Goal: Use online tool/utility: Utilize a website feature to perform a specific function

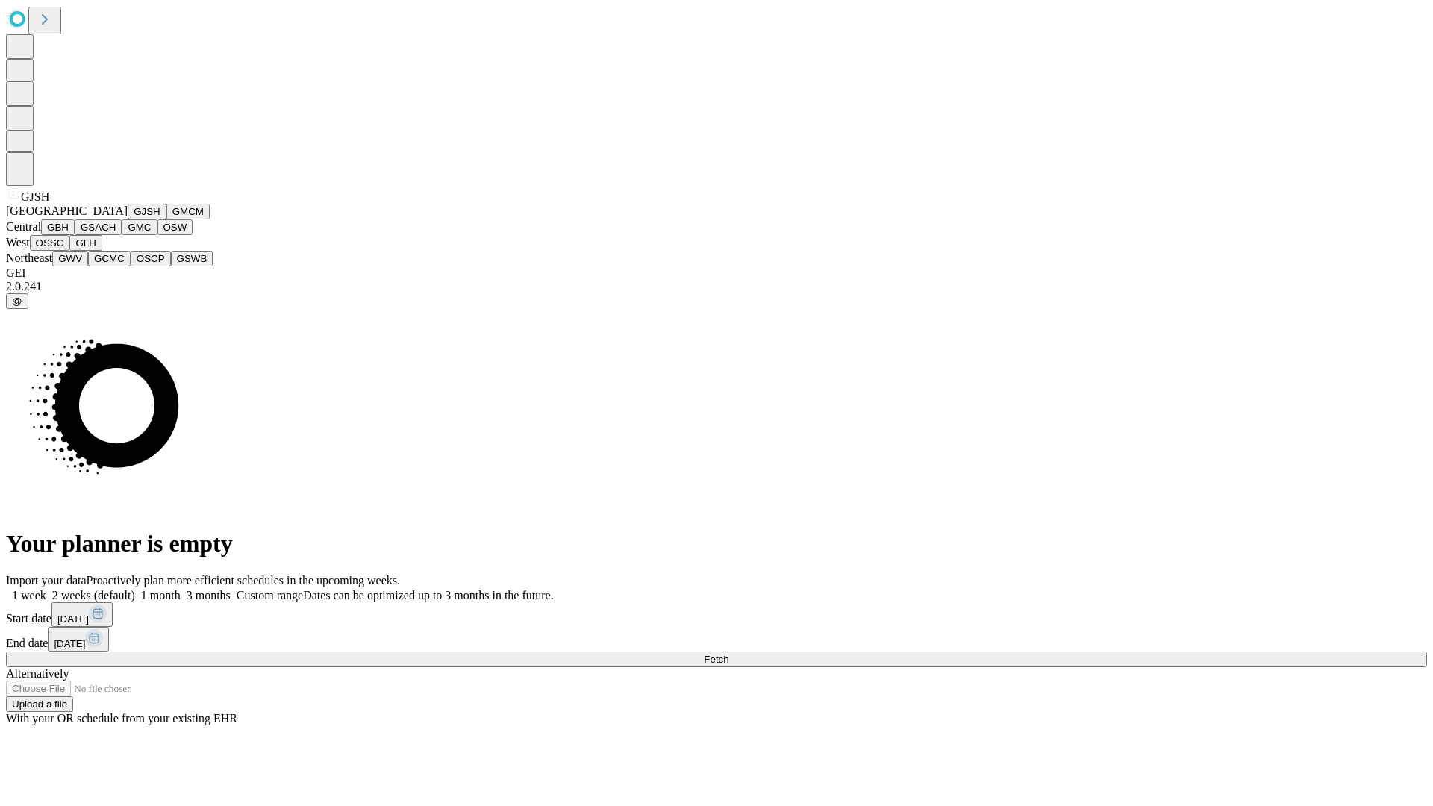
click at [128, 219] on button "GJSH" at bounding box center [147, 212] width 39 height 16
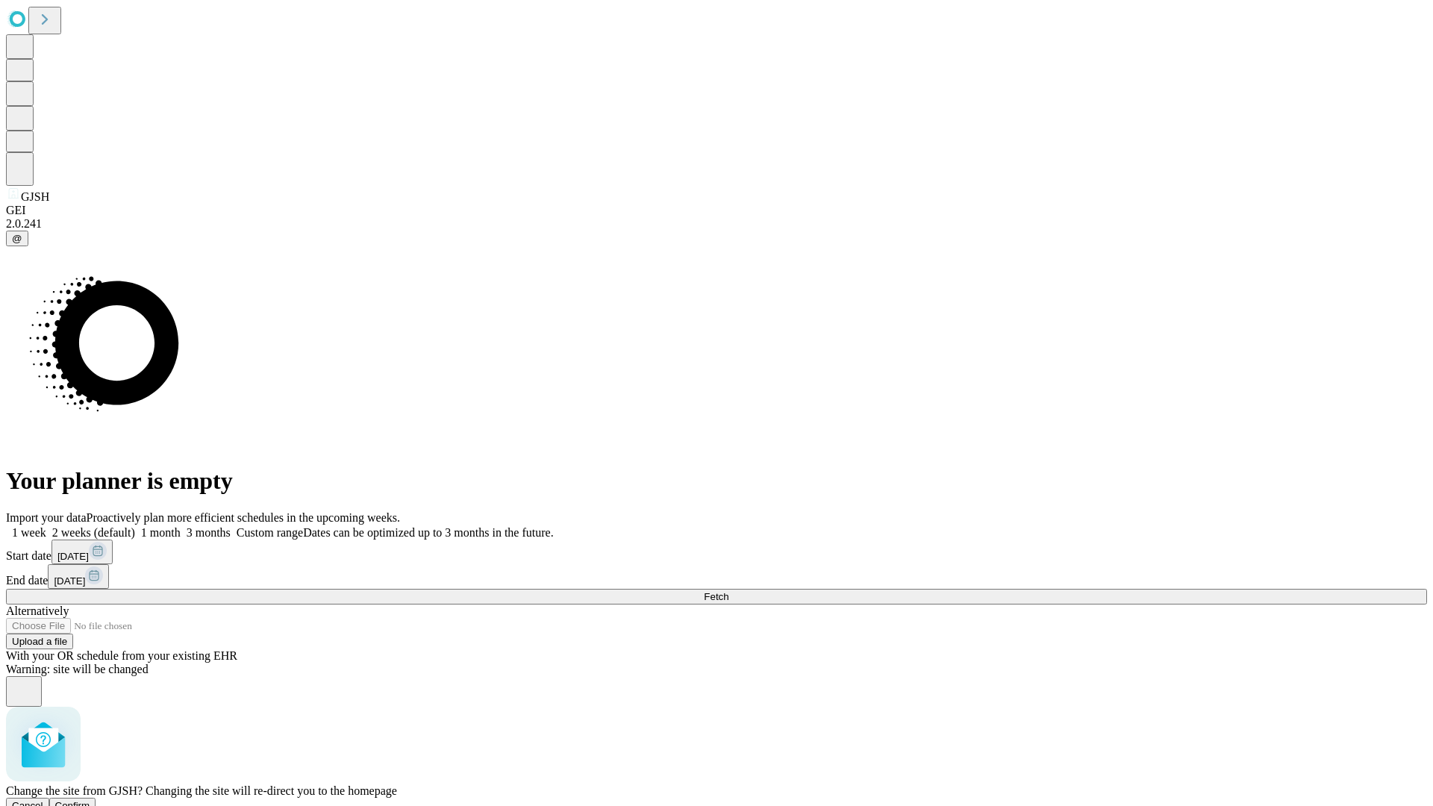
click at [90, 800] on span "Confirm" at bounding box center [72, 805] width 35 height 11
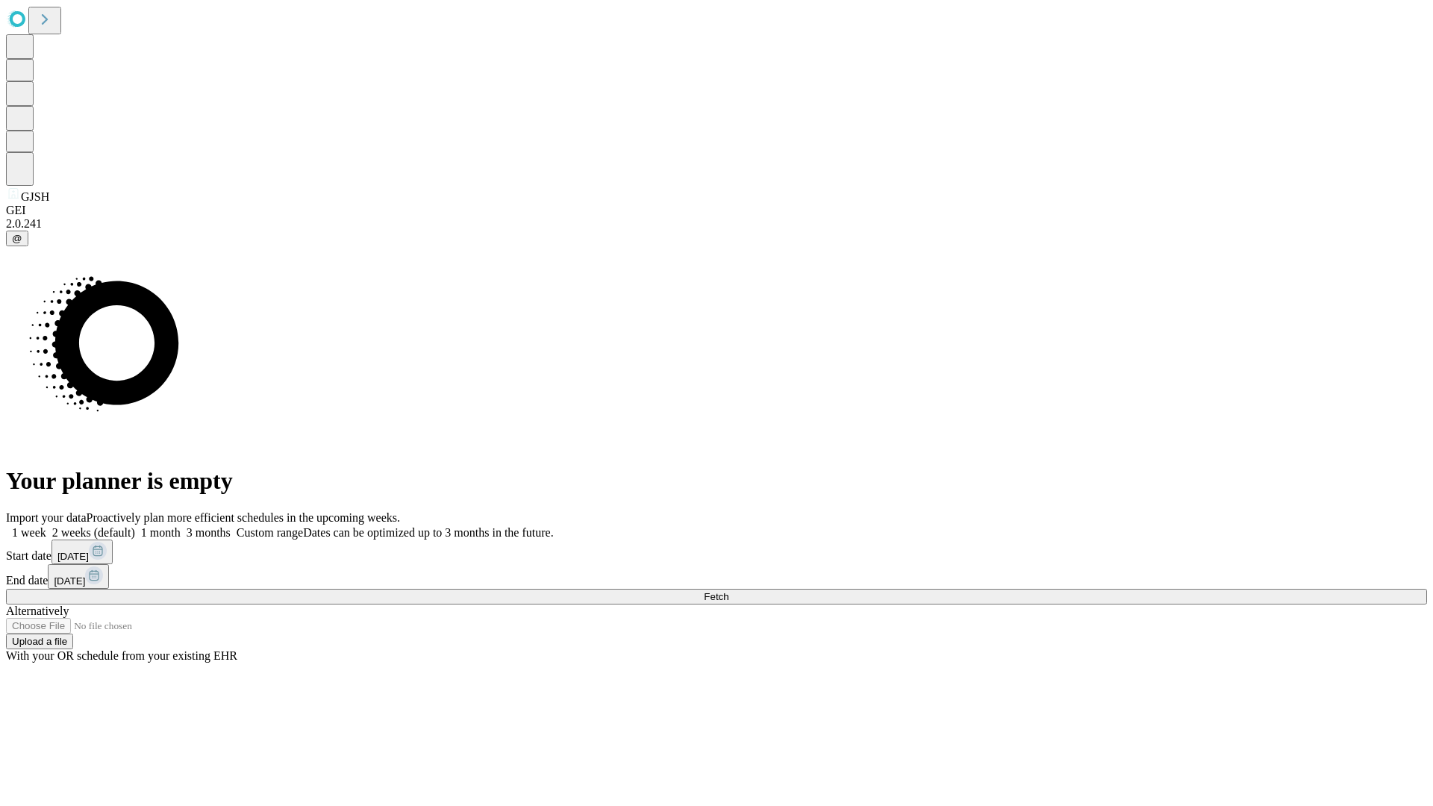
click at [46, 526] on label "1 week" at bounding box center [26, 532] width 40 height 13
click at [728, 591] on span "Fetch" at bounding box center [716, 596] width 25 height 11
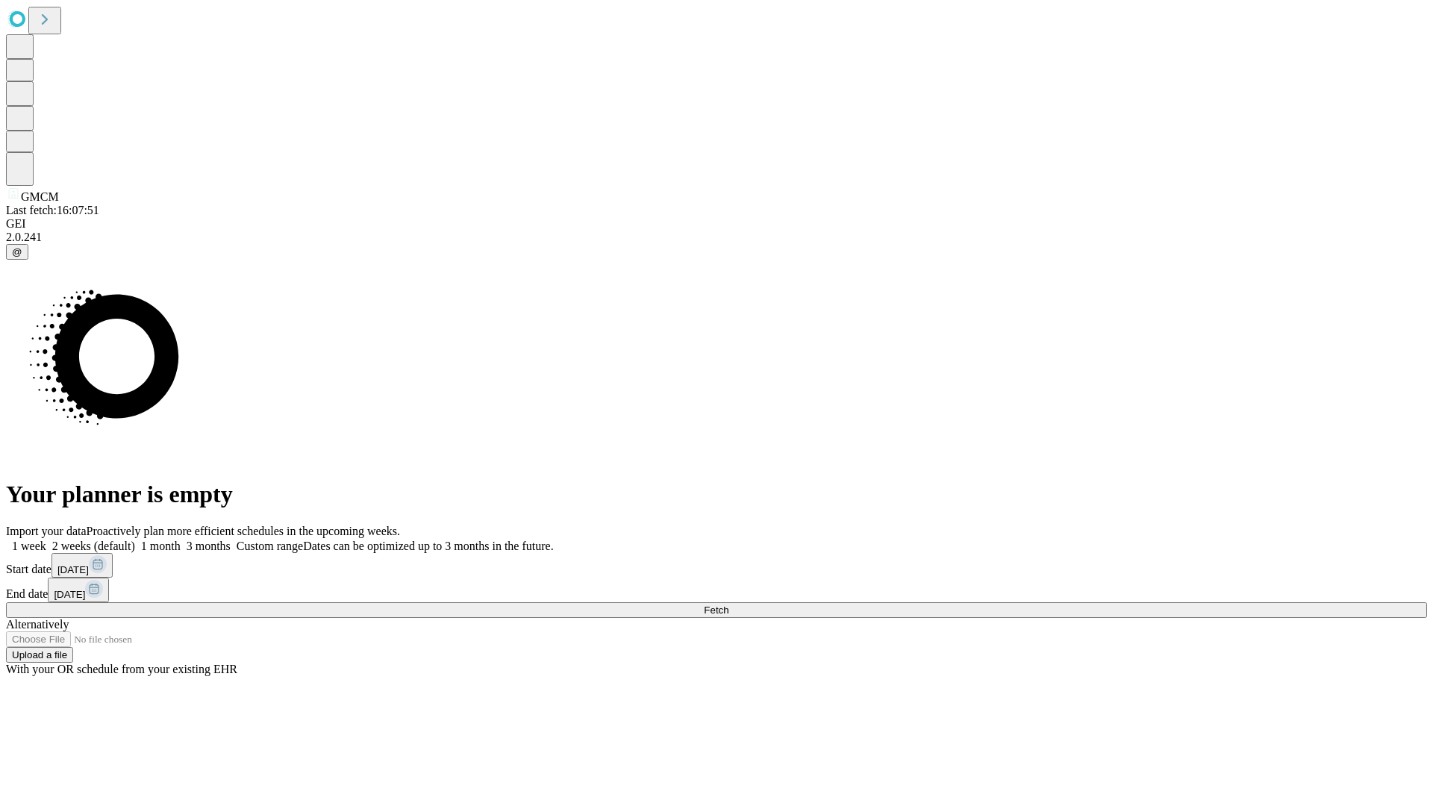
click at [46, 539] on label "1 week" at bounding box center [26, 545] width 40 height 13
click at [728, 604] on span "Fetch" at bounding box center [716, 609] width 25 height 11
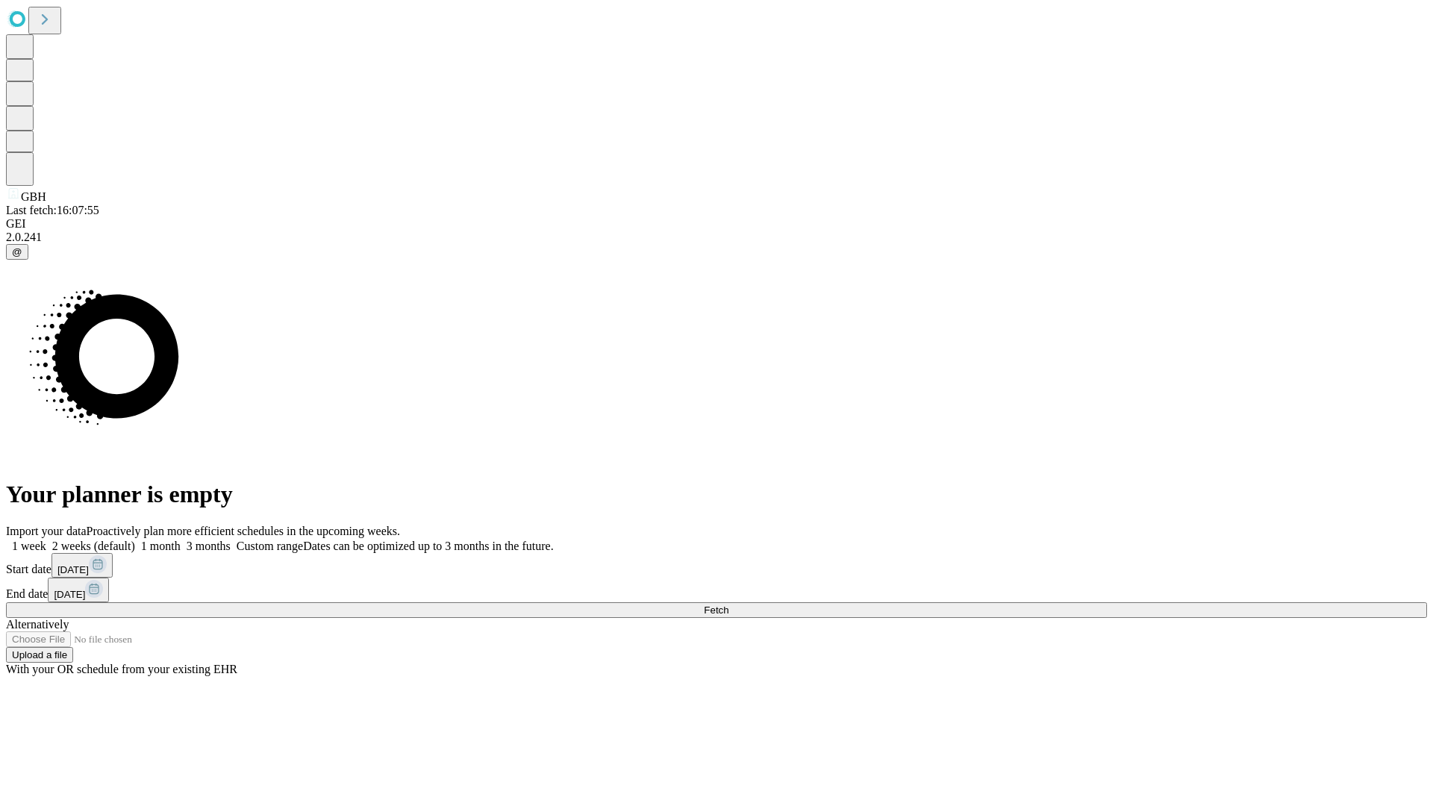
click at [46, 539] on label "1 week" at bounding box center [26, 545] width 40 height 13
click at [728, 604] on span "Fetch" at bounding box center [716, 609] width 25 height 11
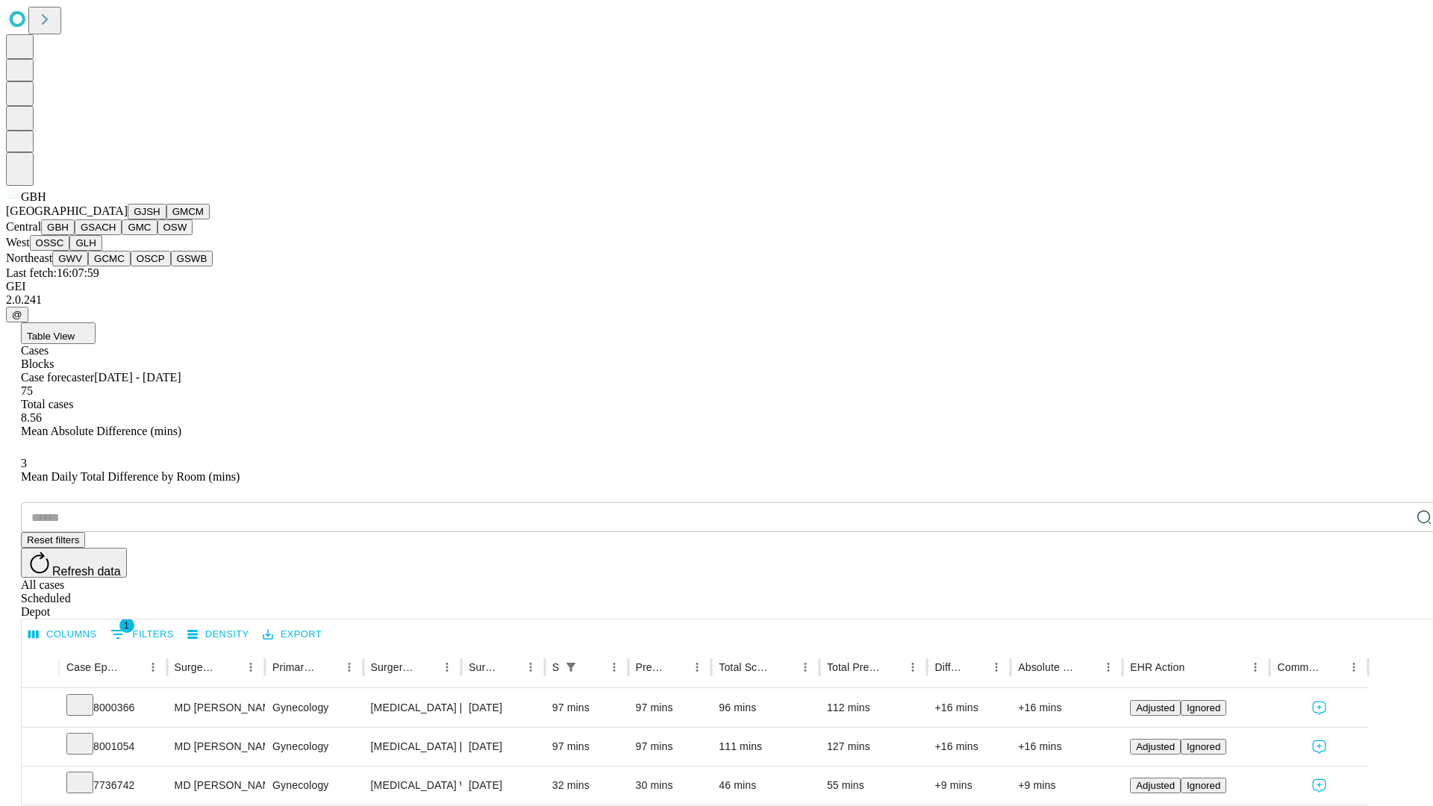
click at [116, 235] on button "GSACH" at bounding box center [98, 227] width 47 height 16
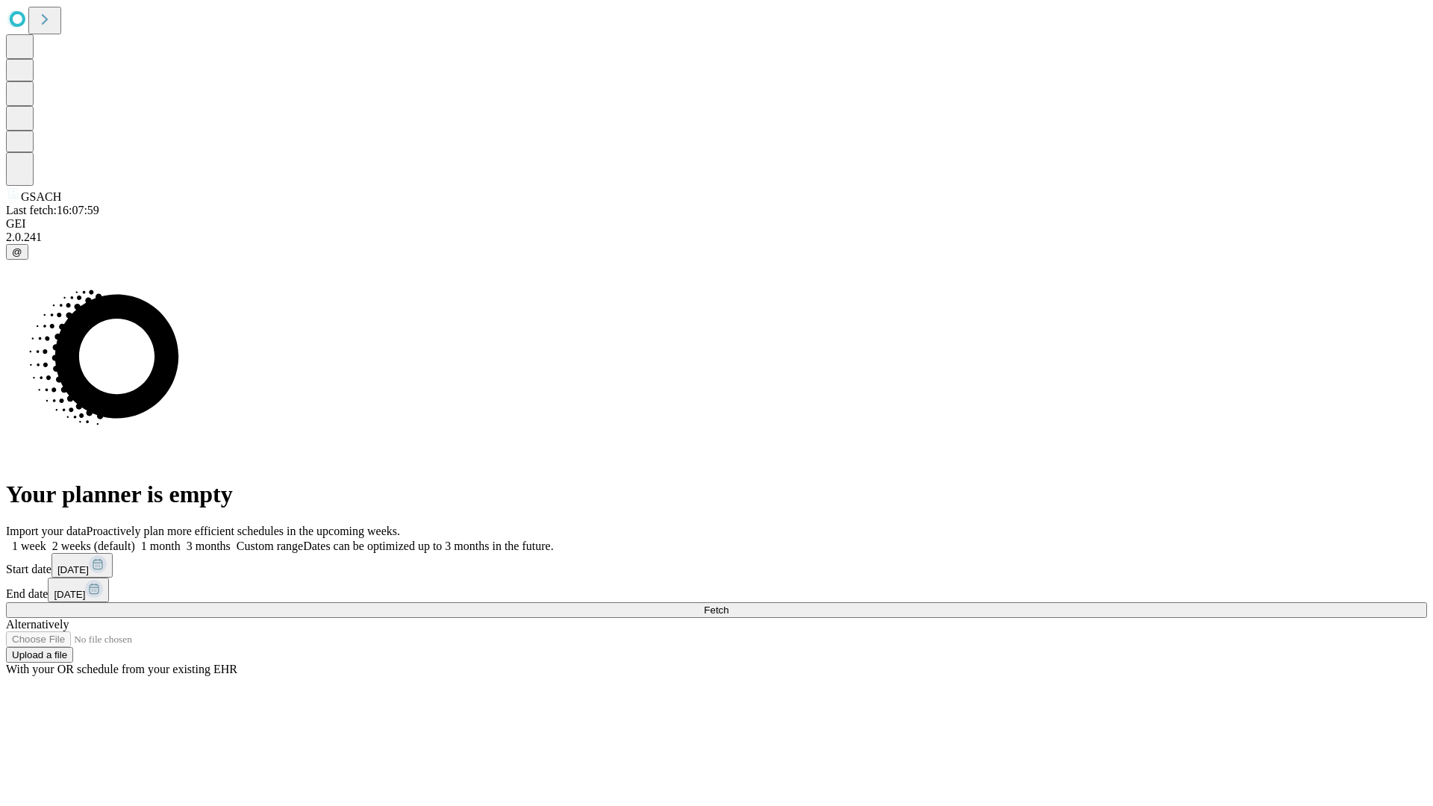
click at [46, 539] on label "1 week" at bounding box center [26, 545] width 40 height 13
click at [728, 604] on span "Fetch" at bounding box center [716, 609] width 25 height 11
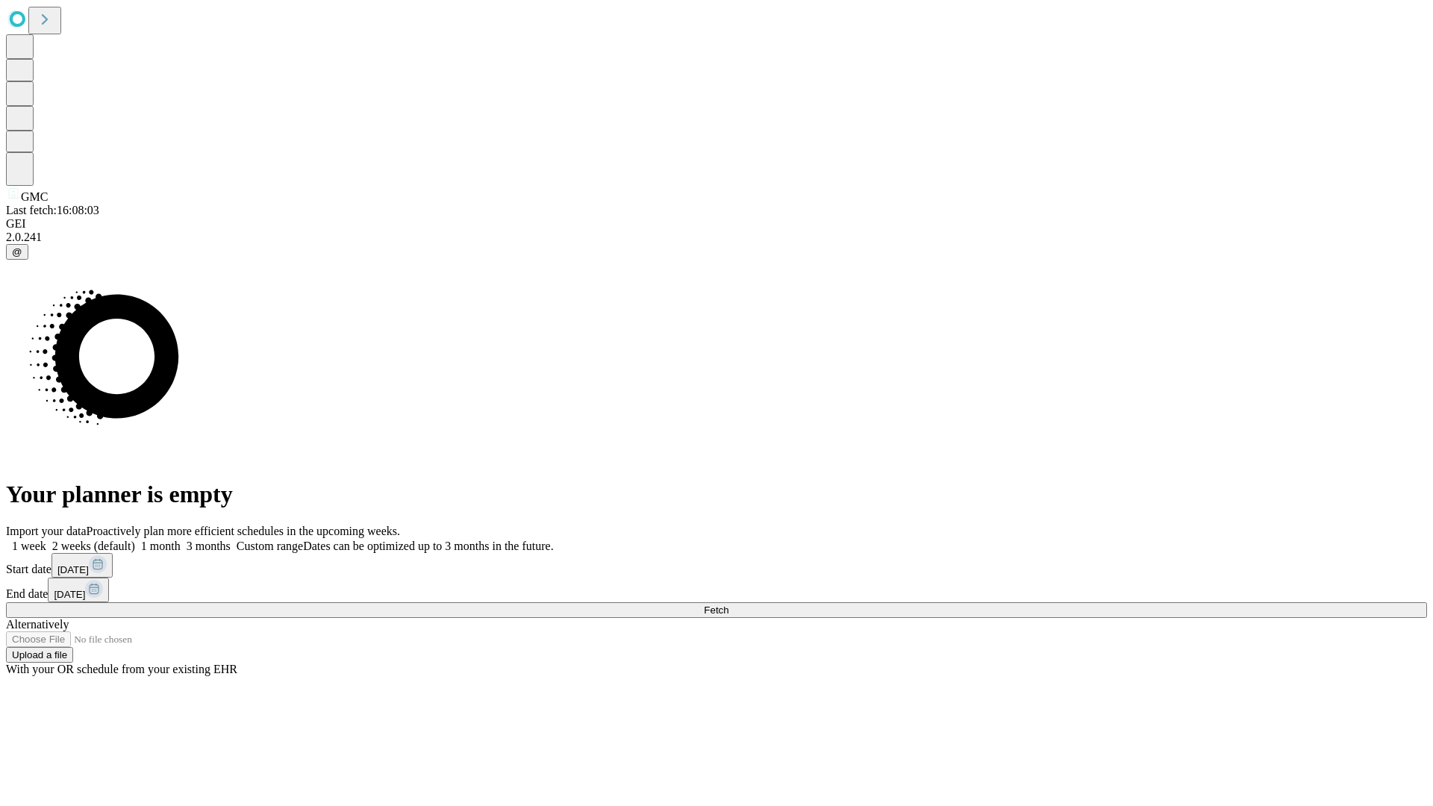
click at [46, 539] on label "1 week" at bounding box center [26, 545] width 40 height 13
click at [728, 604] on span "Fetch" at bounding box center [716, 609] width 25 height 11
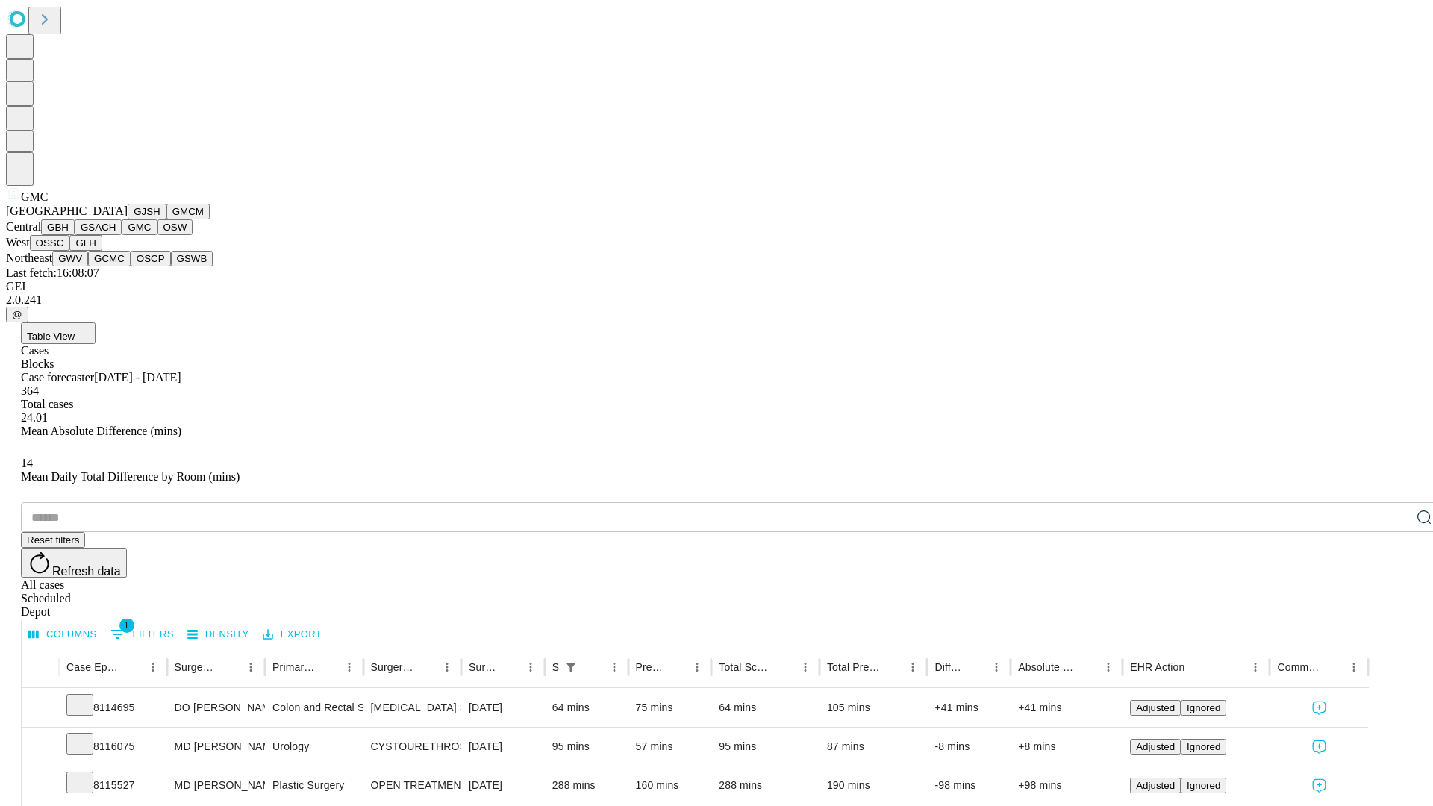
click at [157, 235] on button "OSW" at bounding box center [175, 227] width 36 height 16
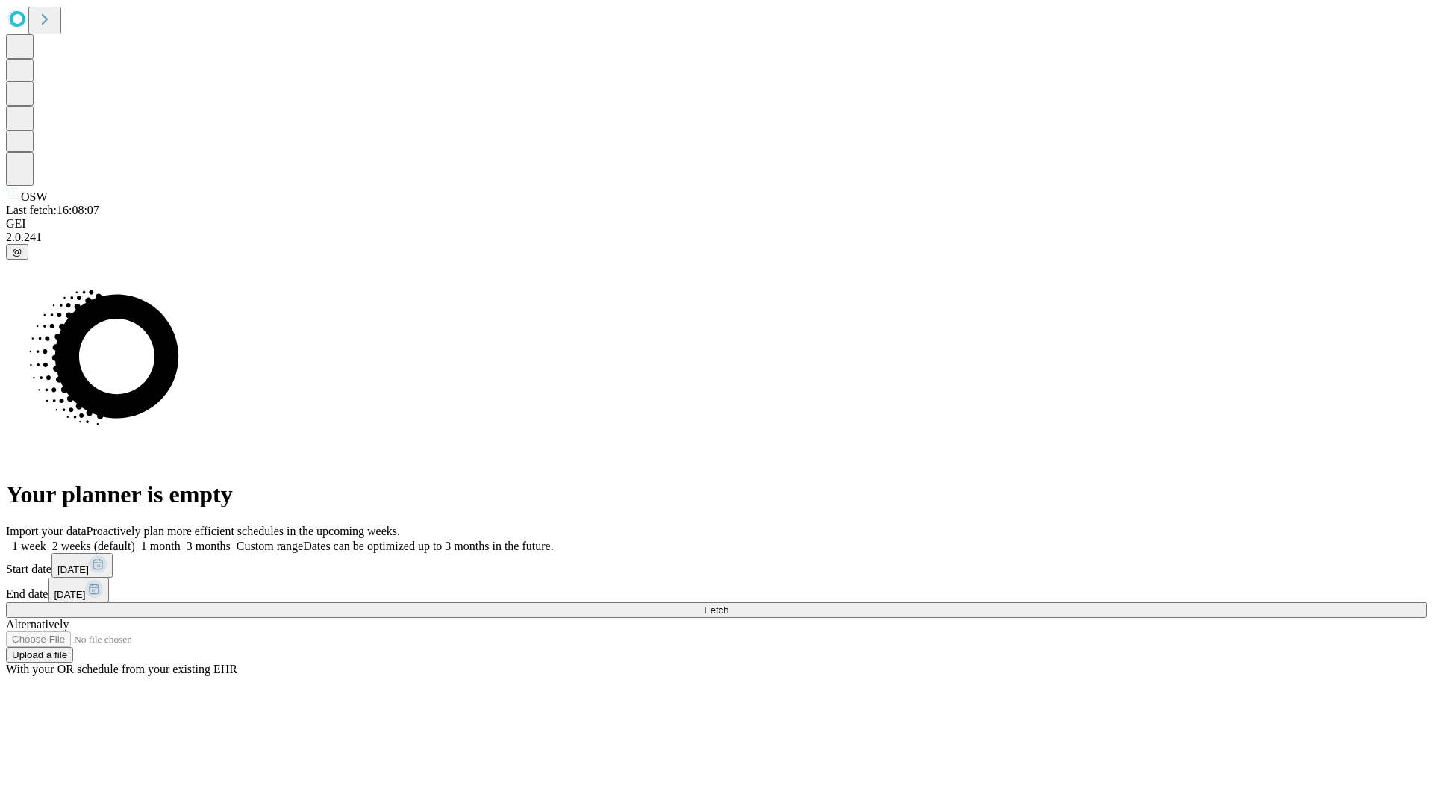
click at [46, 539] on label "1 week" at bounding box center [26, 545] width 40 height 13
click at [728, 604] on span "Fetch" at bounding box center [716, 609] width 25 height 11
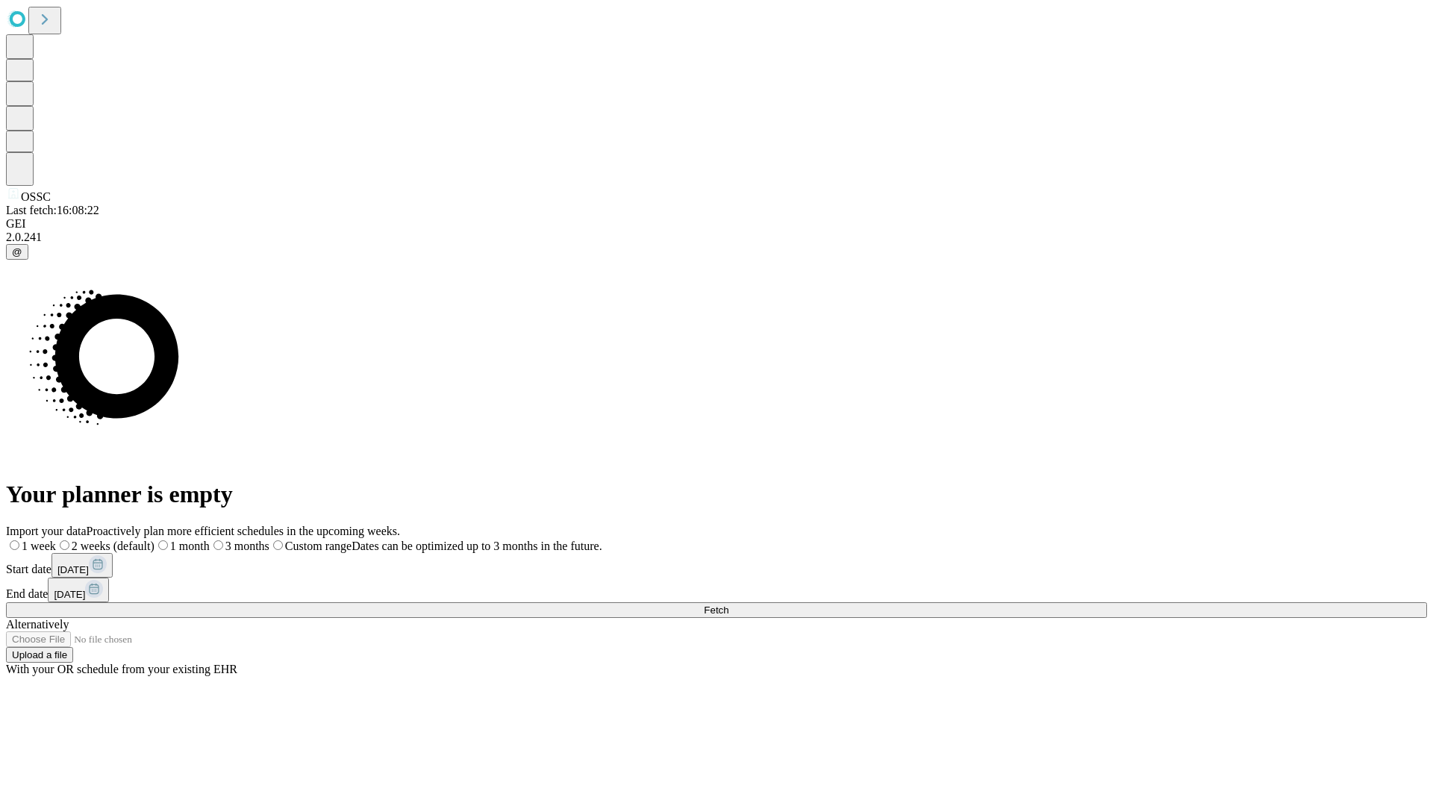
click at [728, 604] on span "Fetch" at bounding box center [716, 609] width 25 height 11
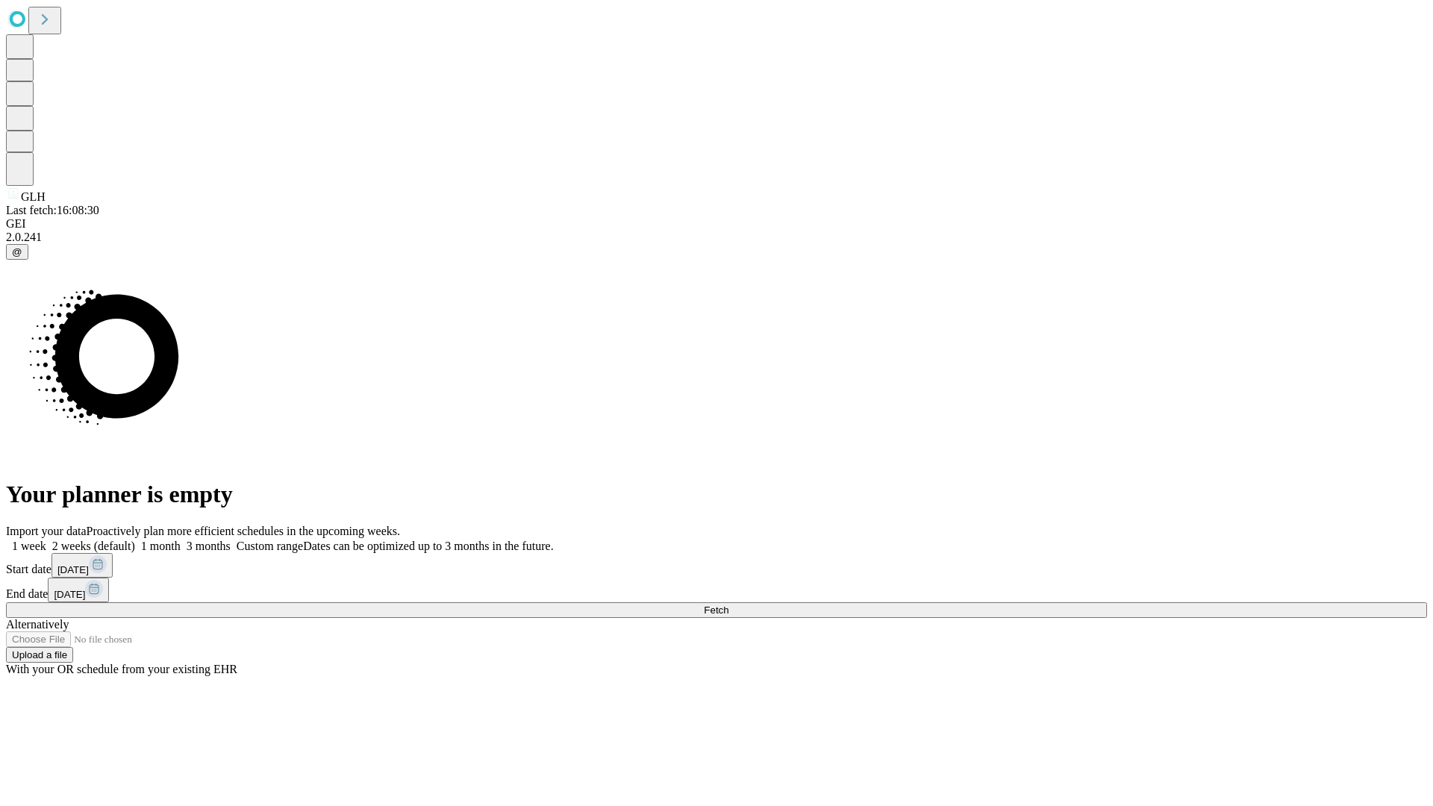
click at [46, 539] on label "1 week" at bounding box center [26, 545] width 40 height 13
click at [728, 604] on span "Fetch" at bounding box center [716, 609] width 25 height 11
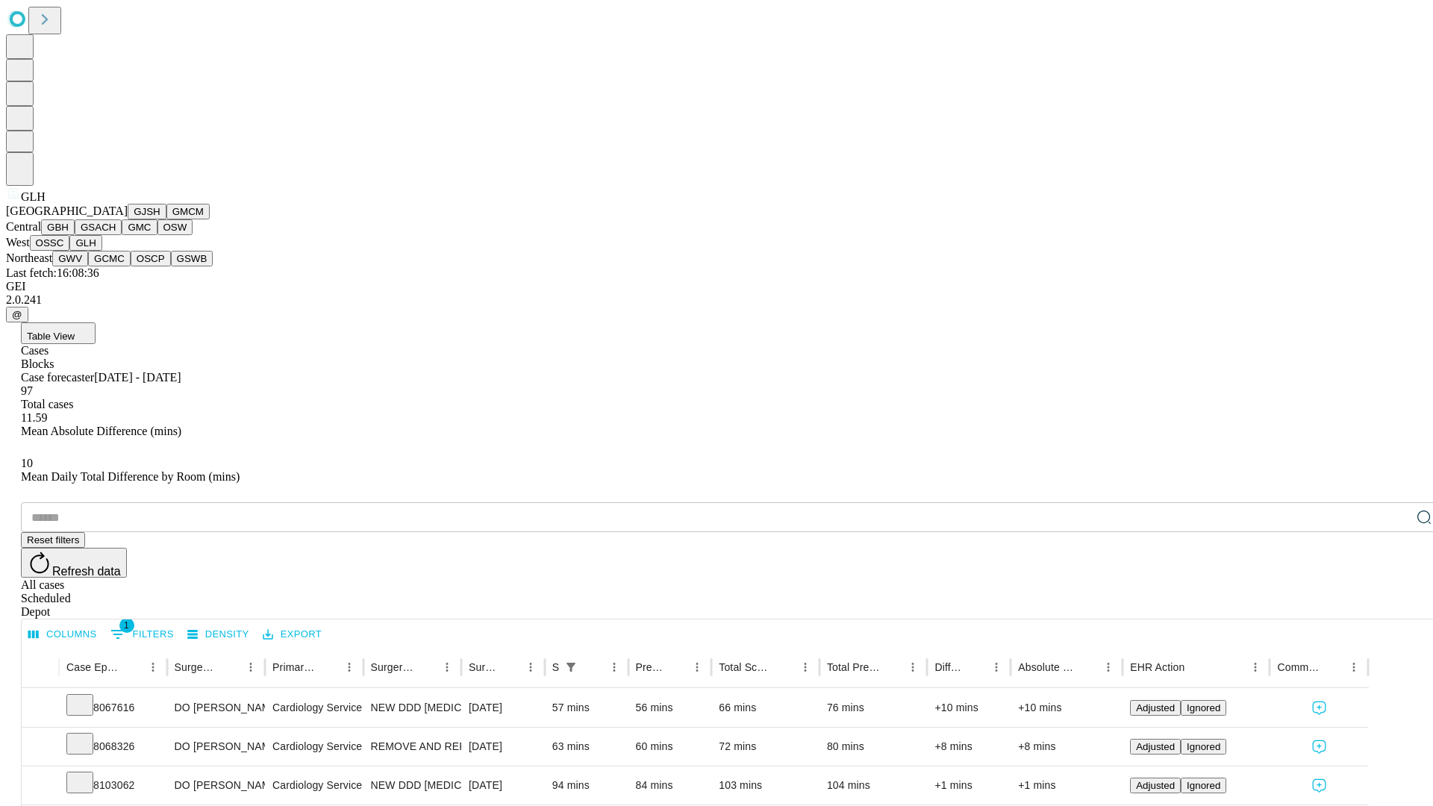
click at [88, 266] on button "GWV" at bounding box center [70, 259] width 36 height 16
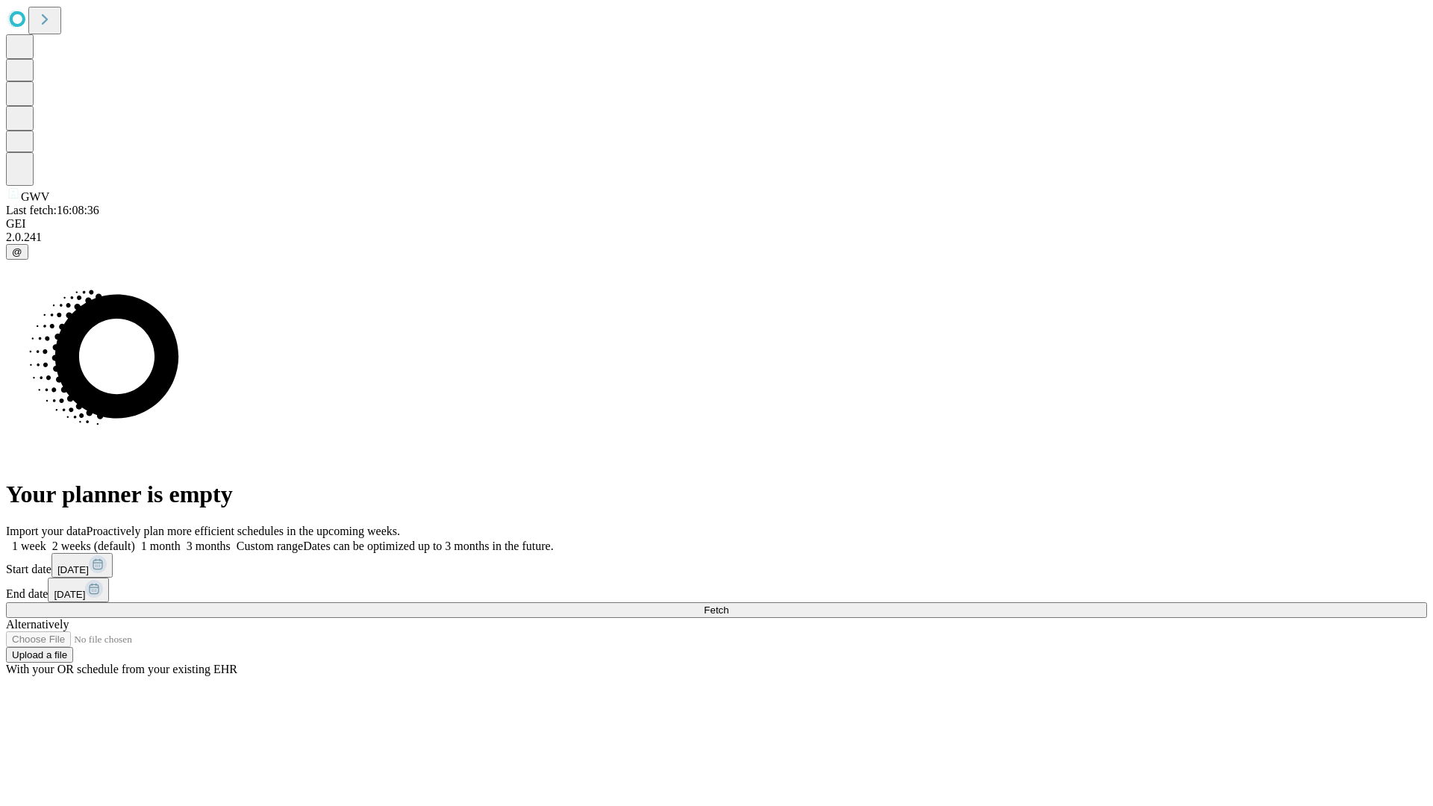
click at [728, 604] on span "Fetch" at bounding box center [716, 609] width 25 height 11
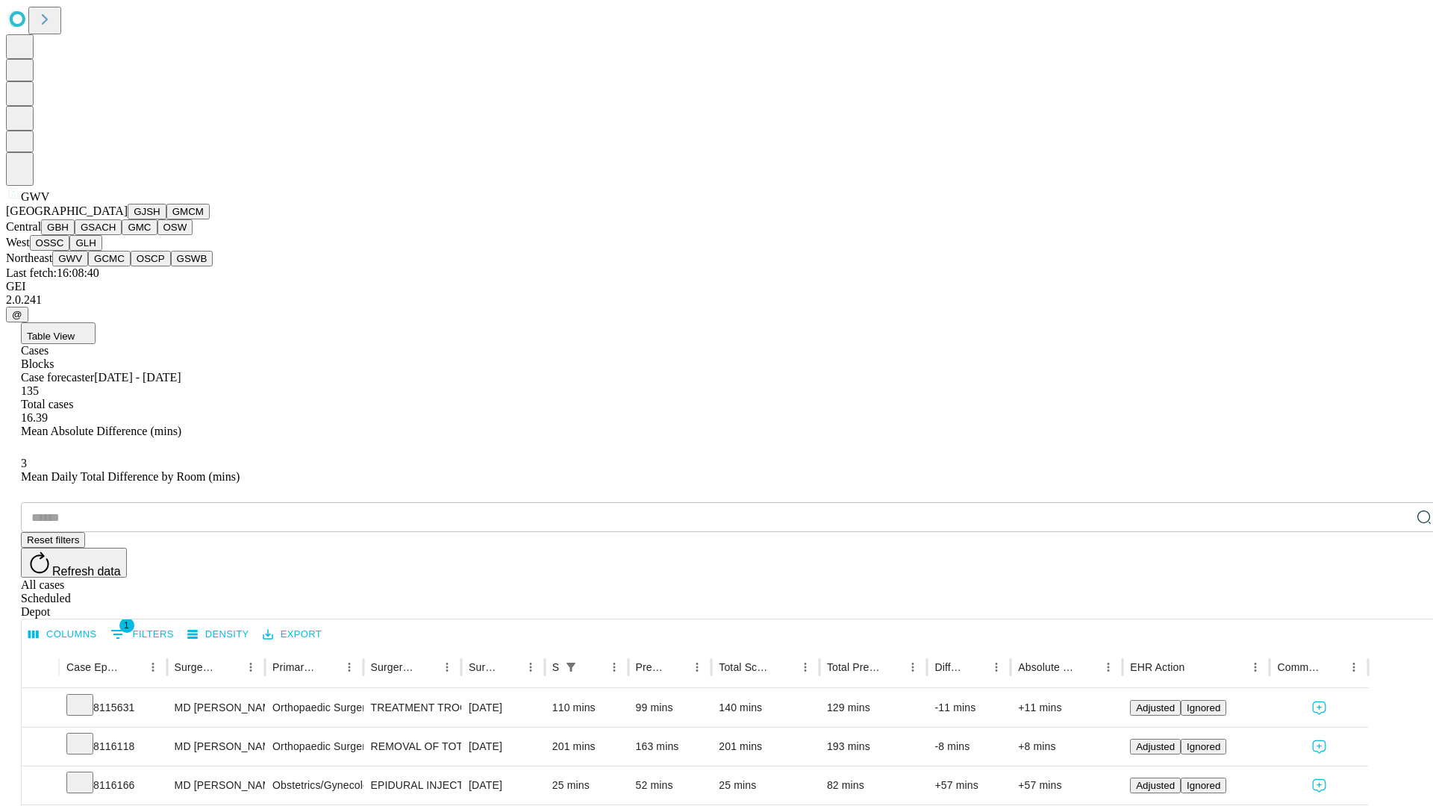
click at [116, 266] on button "GCMC" at bounding box center [109, 259] width 43 height 16
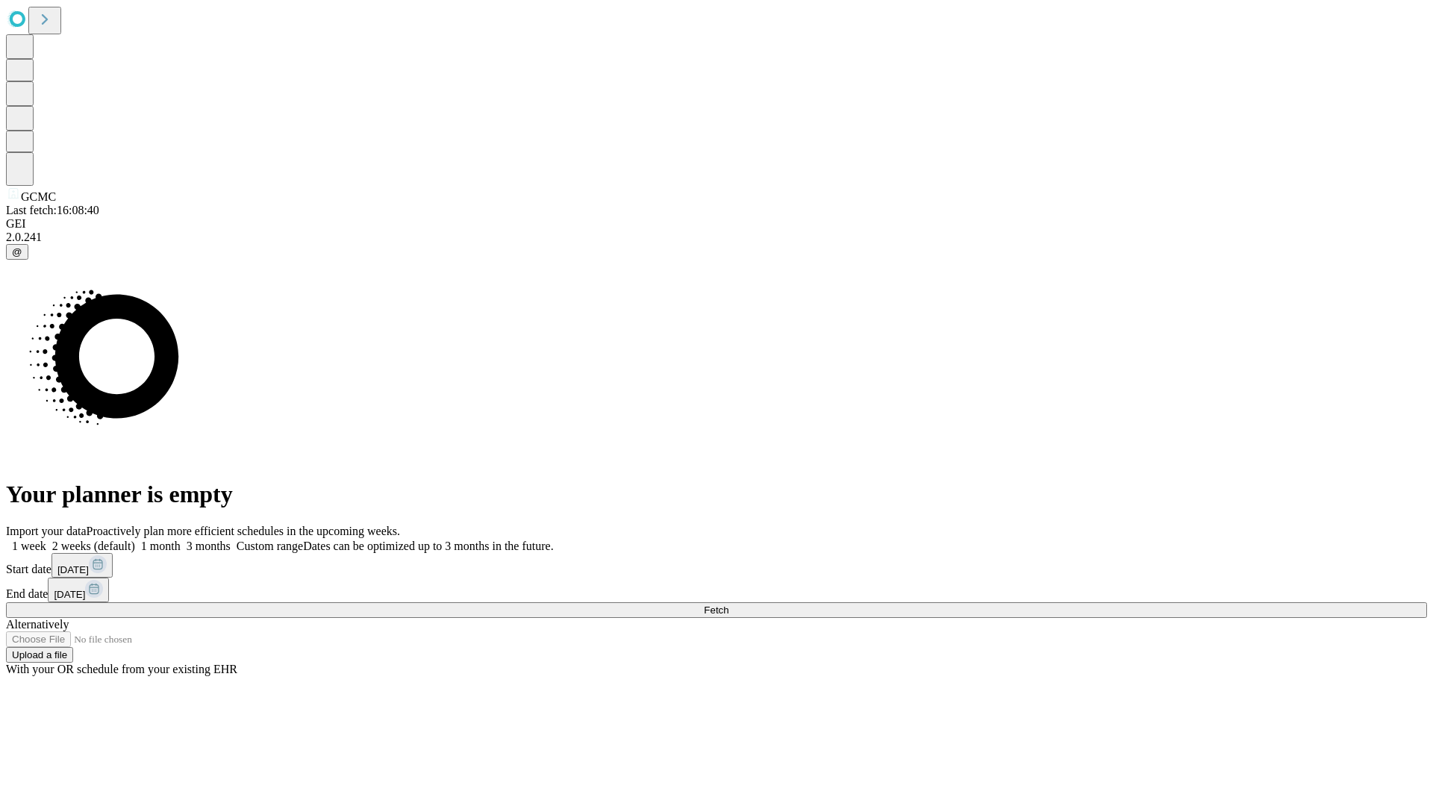
click at [46, 539] on label "1 week" at bounding box center [26, 545] width 40 height 13
click at [728, 604] on span "Fetch" at bounding box center [716, 609] width 25 height 11
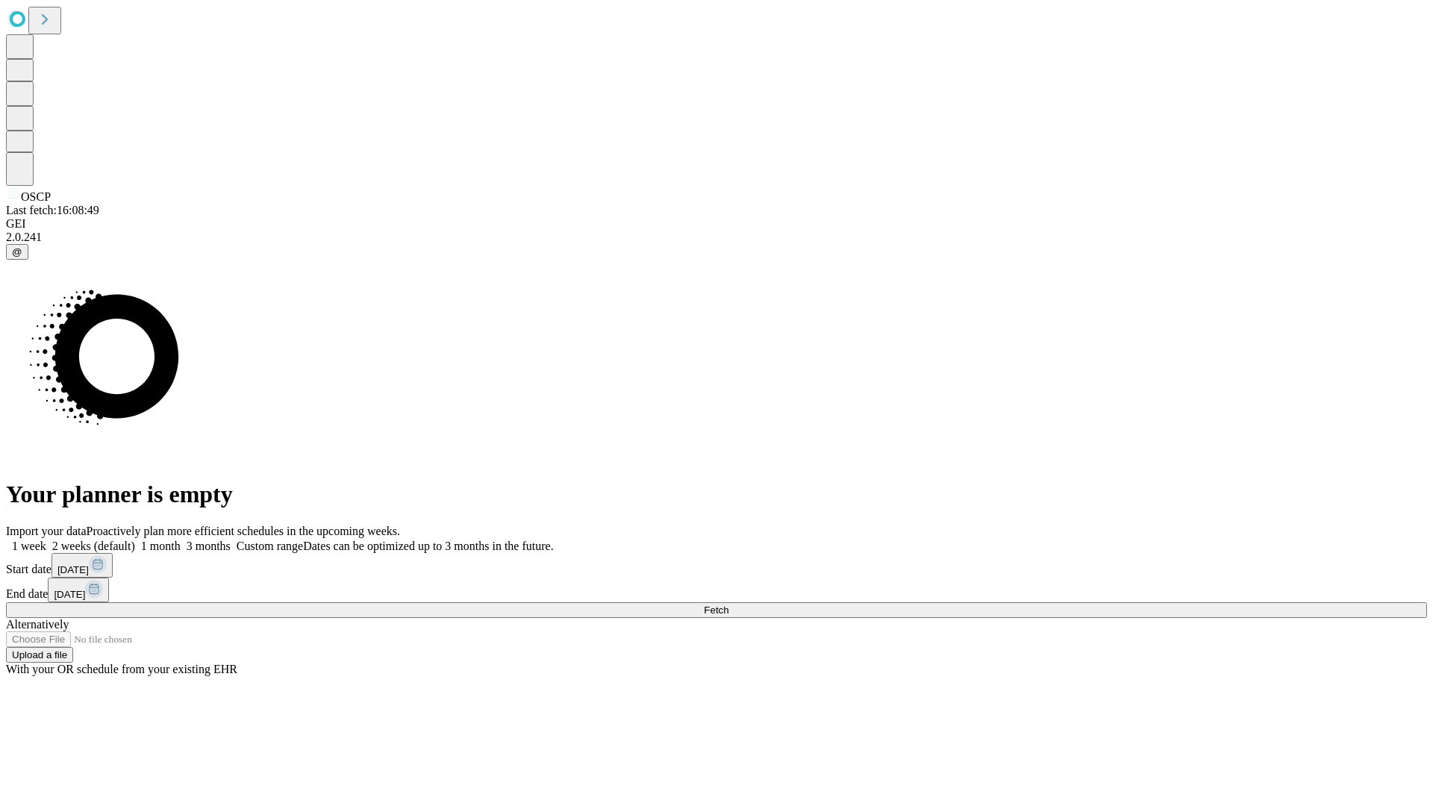
click at [46, 539] on label "1 week" at bounding box center [26, 545] width 40 height 13
click at [728, 604] on span "Fetch" at bounding box center [716, 609] width 25 height 11
